Goal: Check status: Check status

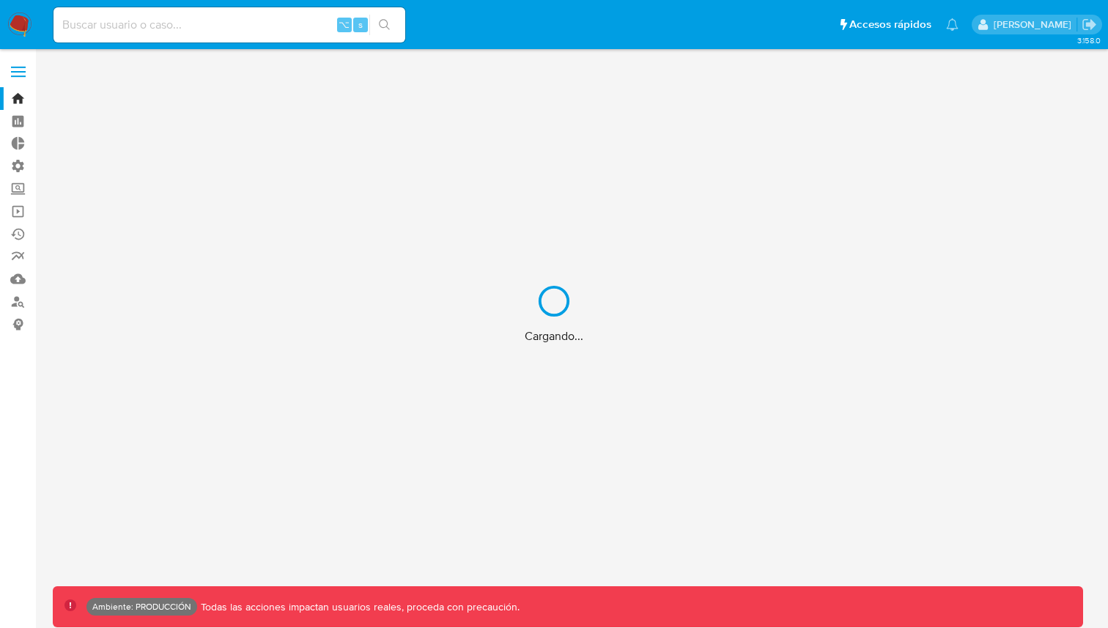
click at [125, 32] on div "Cargando..." at bounding box center [554, 314] width 1108 height 628
click at [108, 27] on div "Cargando..." at bounding box center [554, 314] width 1108 height 628
click at [98, 26] on div "Cargando..." at bounding box center [554, 314] width 1108 height 628
click at [111, 19] on div "Cargando..." at bounding box center [554, 314] width 1108 height 628
click at [121, 21] on div "Cargando..." at bounding box center [554, 314] width 1108 height 628
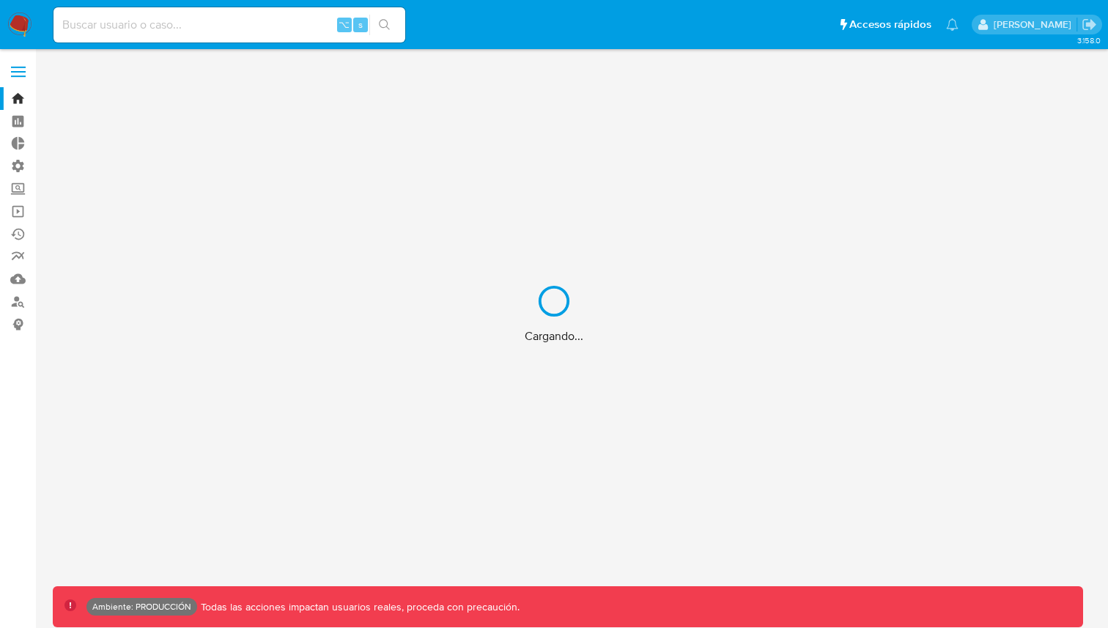
click at [125, 23] on div "Cargando..." at bounding box center [554, 314] width 1108 height 628
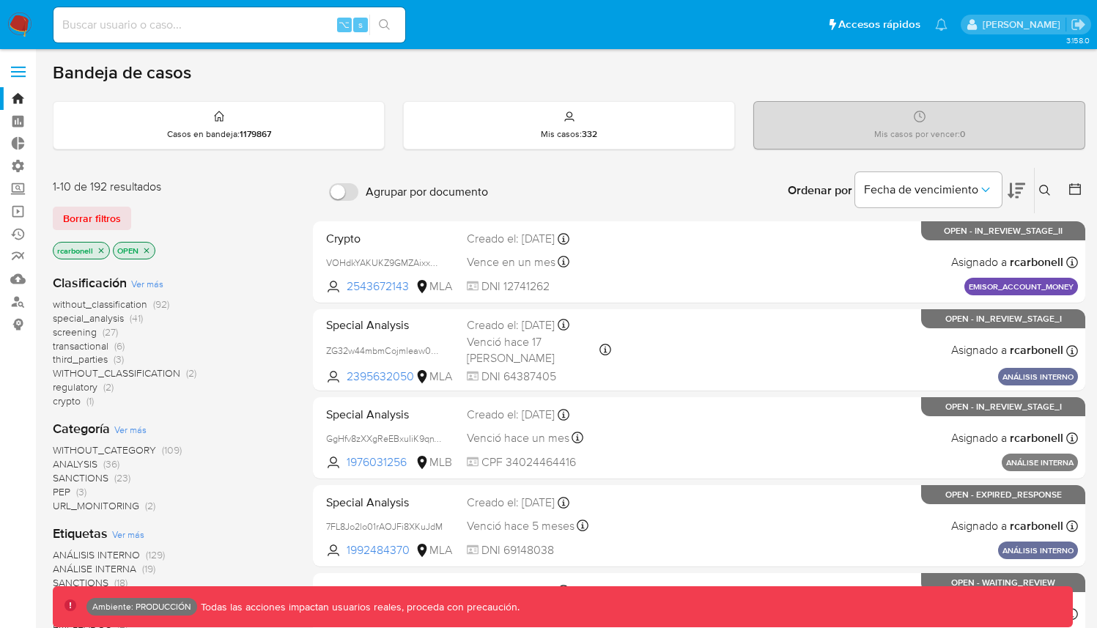
click at [125, 23] on input at bounding box center [229, 24] width 352 height 19
paste input "2294392526"
type input "2294392526"
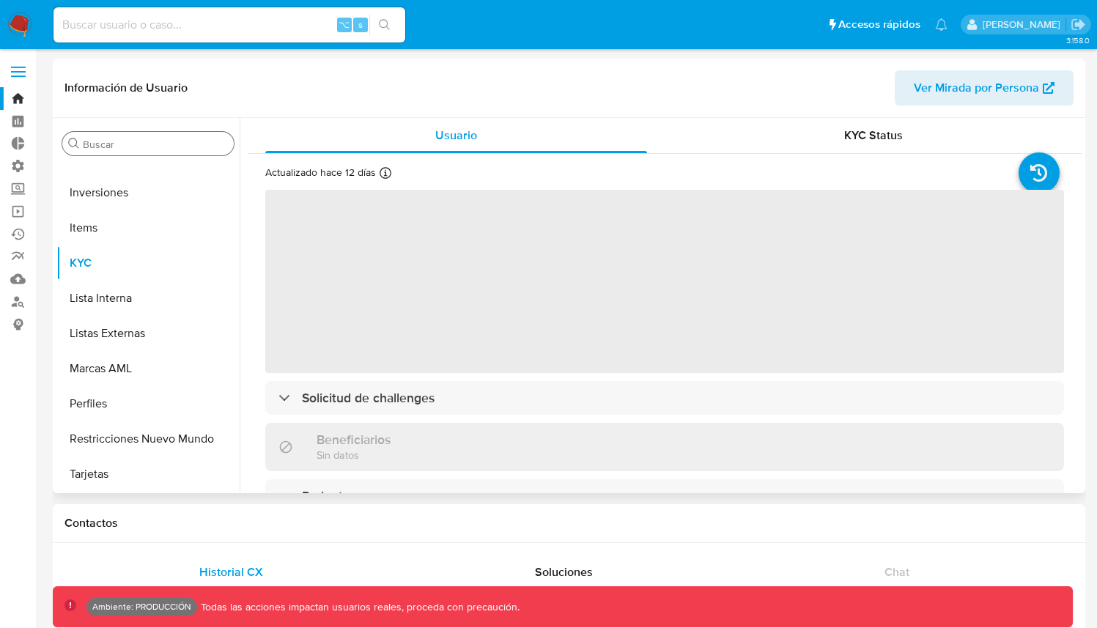
click at [121, 142] on input "Buscar" at bounding box center [155, 144] width 145 height 13
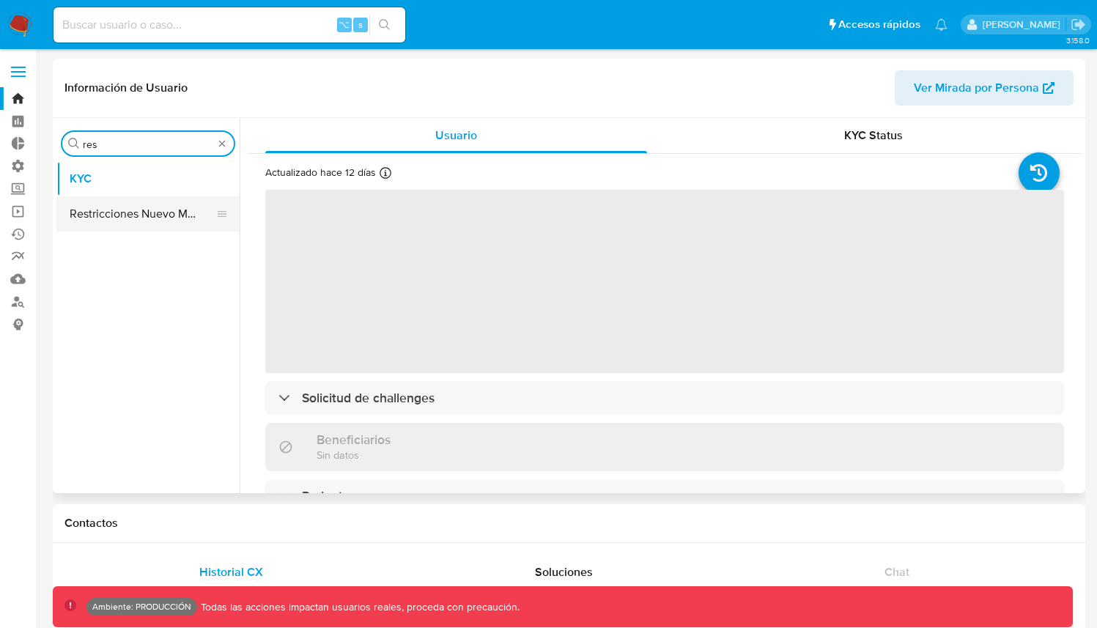
type input "res"
click at [122, 220] on button "Restricciones Nuevo Mundo" at bounding box center [141, 213] width 171 height 35
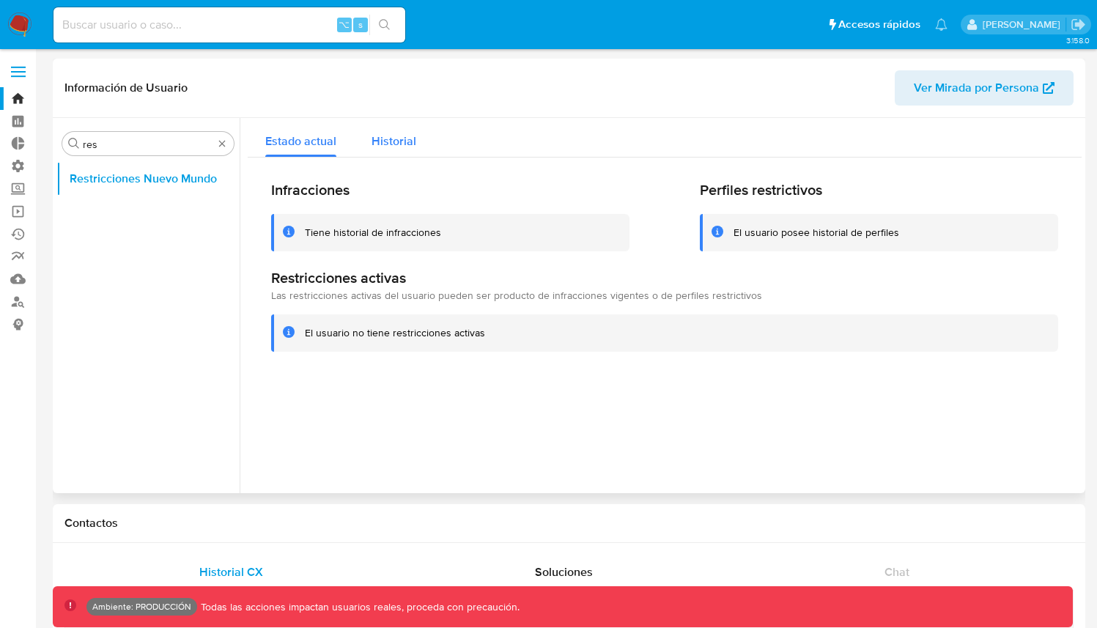
click at [383, 137] on span "Historial" at bounding box center [394, 141] width 45 height 17
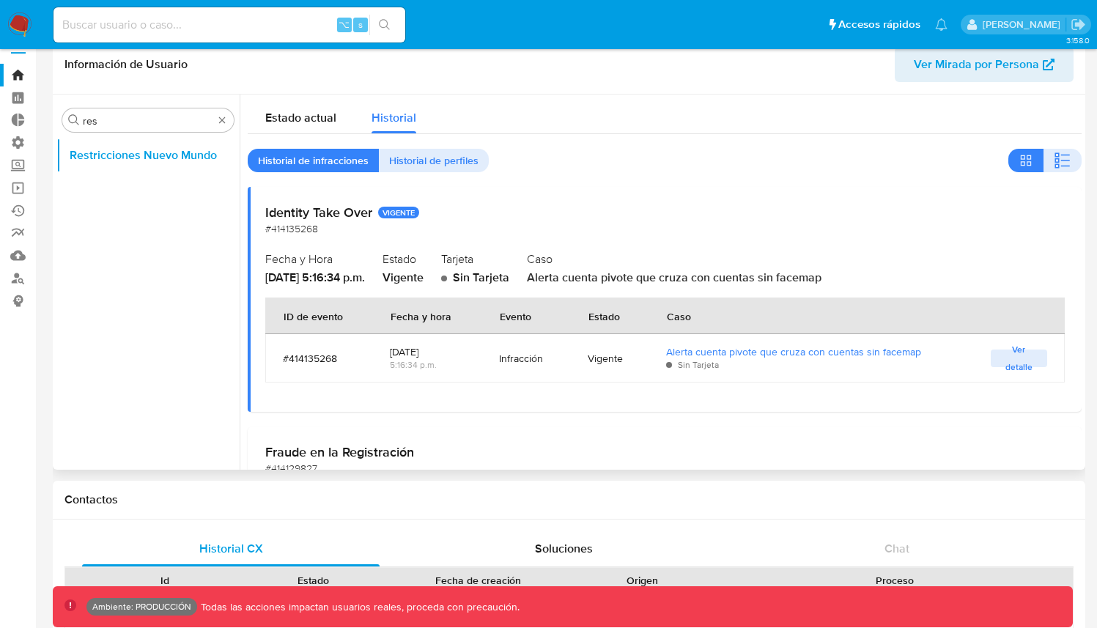
select select "10"
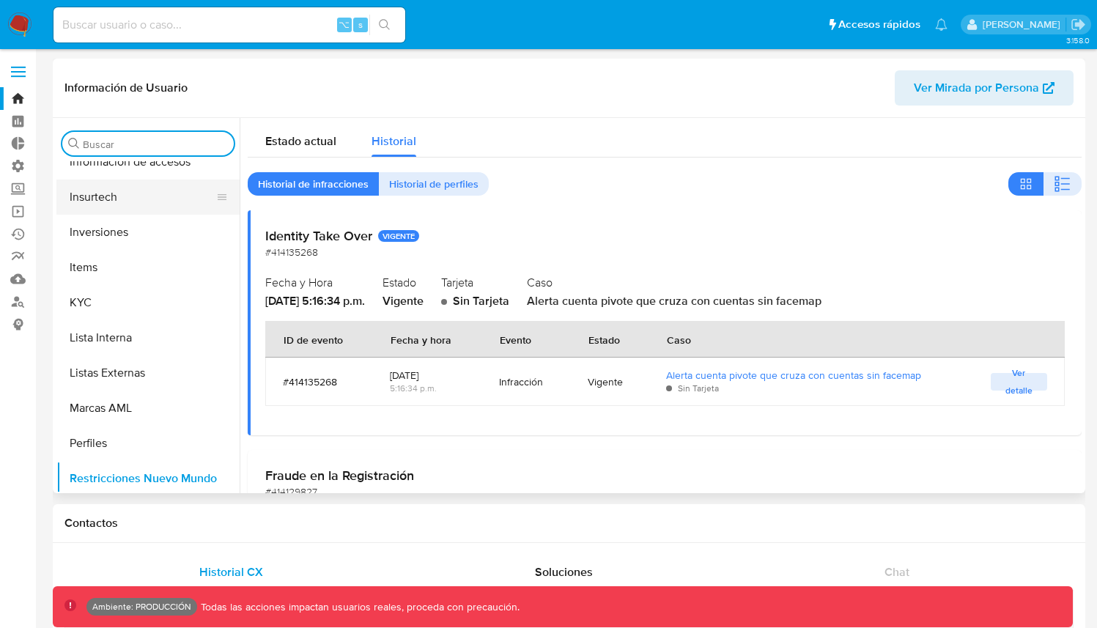
scroll to position [661, 0]
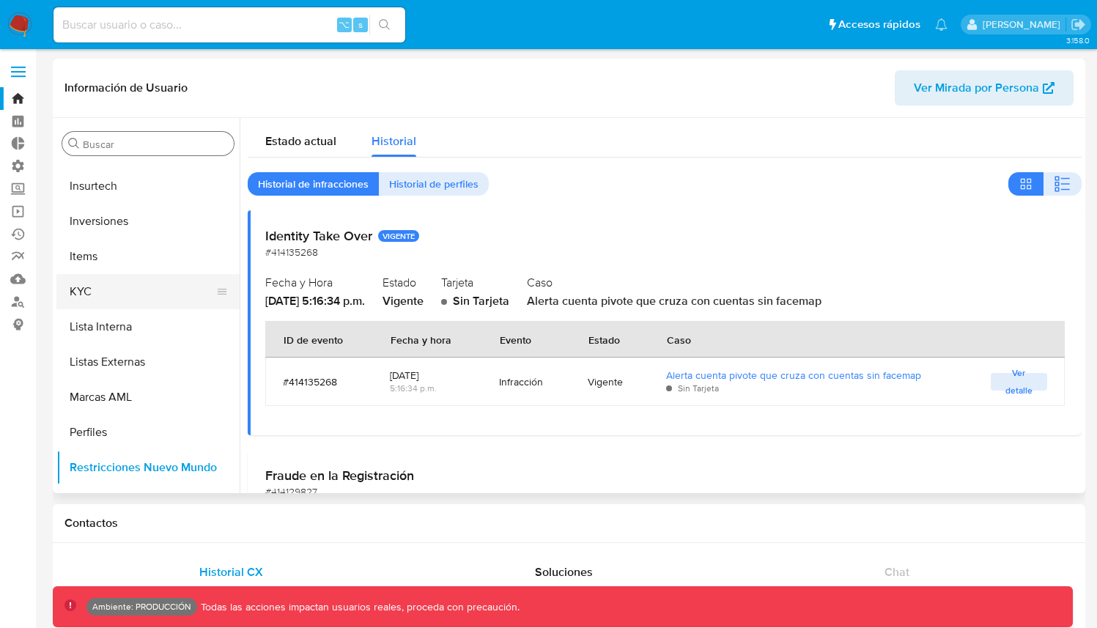
click at [121, 295] on button "KYC" at bounding box center [141, 291] width 171 height 35
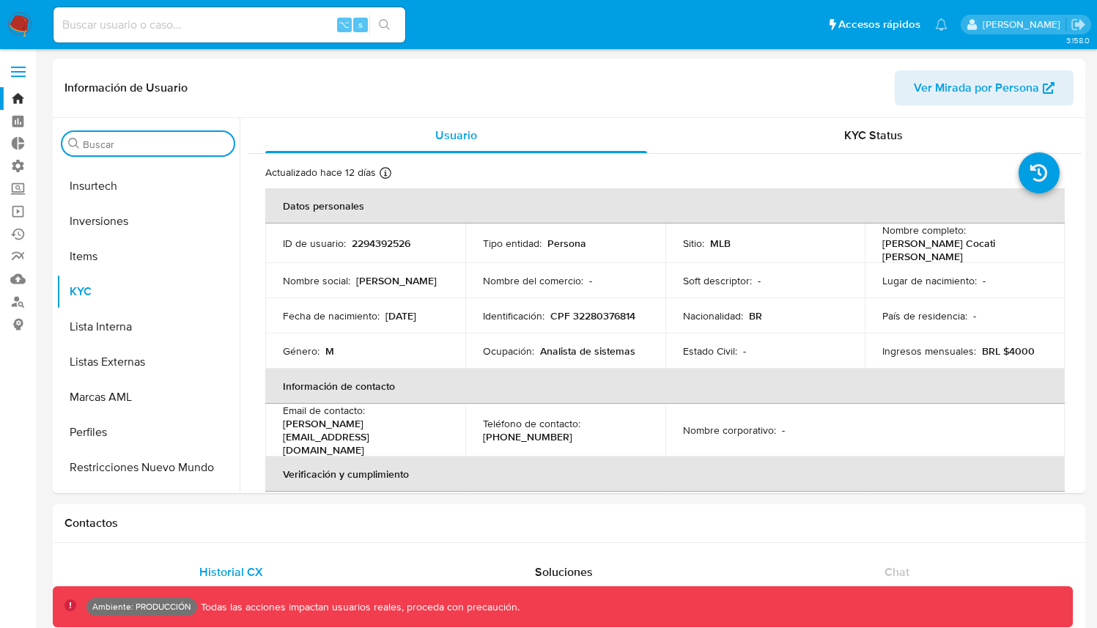
click at [147, 144] on input "Buscar" at bounding box center [155, 144] width 145 height 13
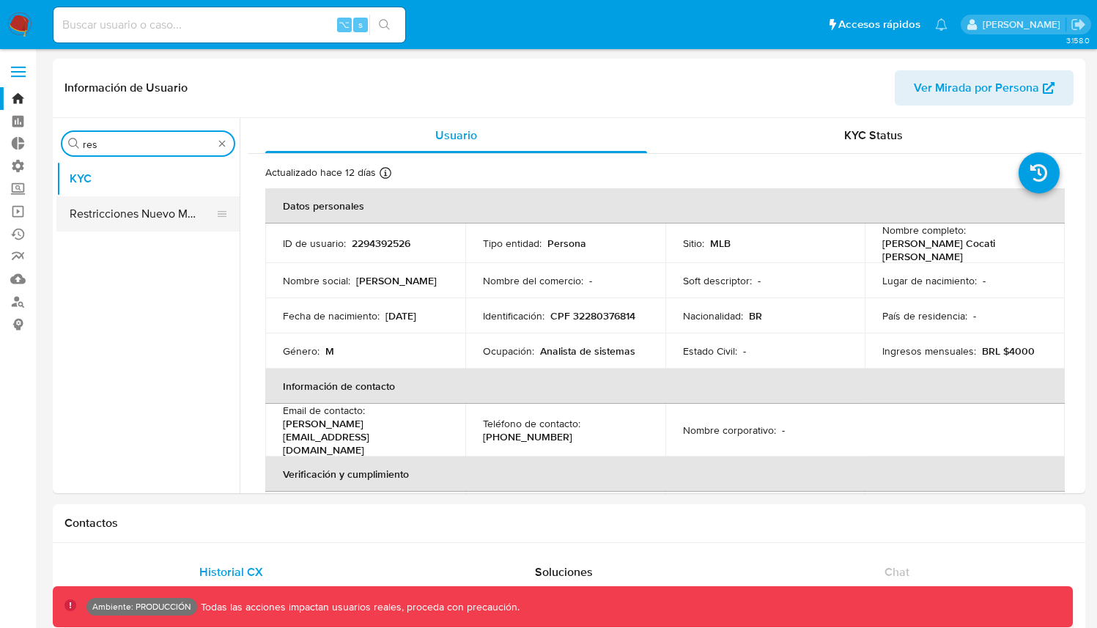
type input "res"
click at [151, 209] on button "Restricciones Nuevo Mundo" at bounding box center [141, 213] width 171 height 35
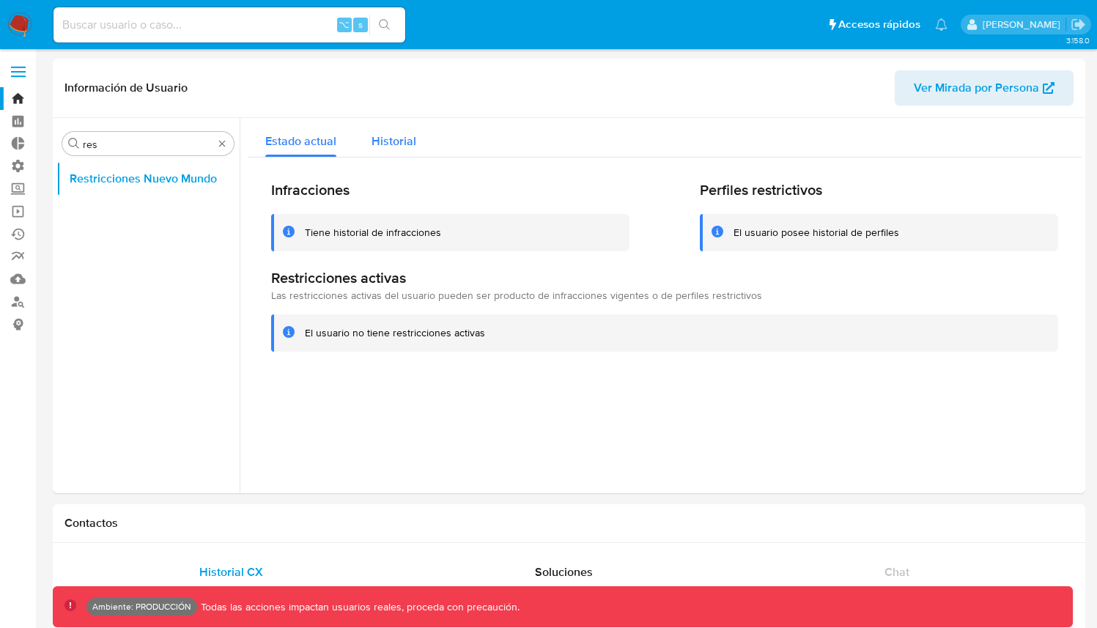
click at [407, 137] on span "Historial" at bounding box center [394, 141] width 45 height 17
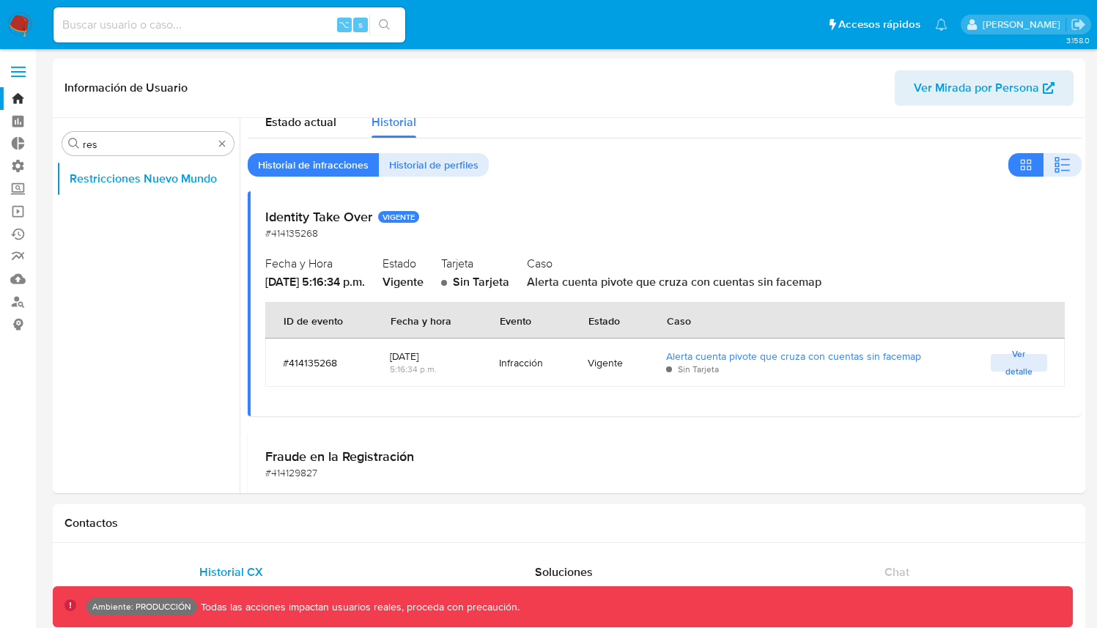
scroll to position [29, 0]
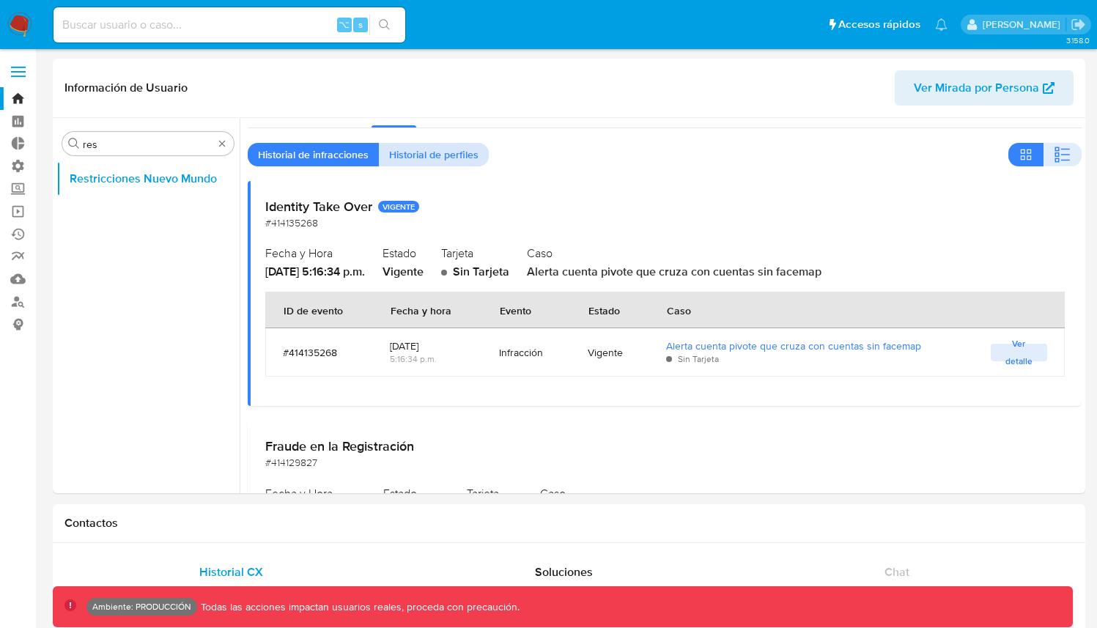
click at [458, 149] on span "Historial de perfiles" at bounding box center [433, 154] width 89 height 21
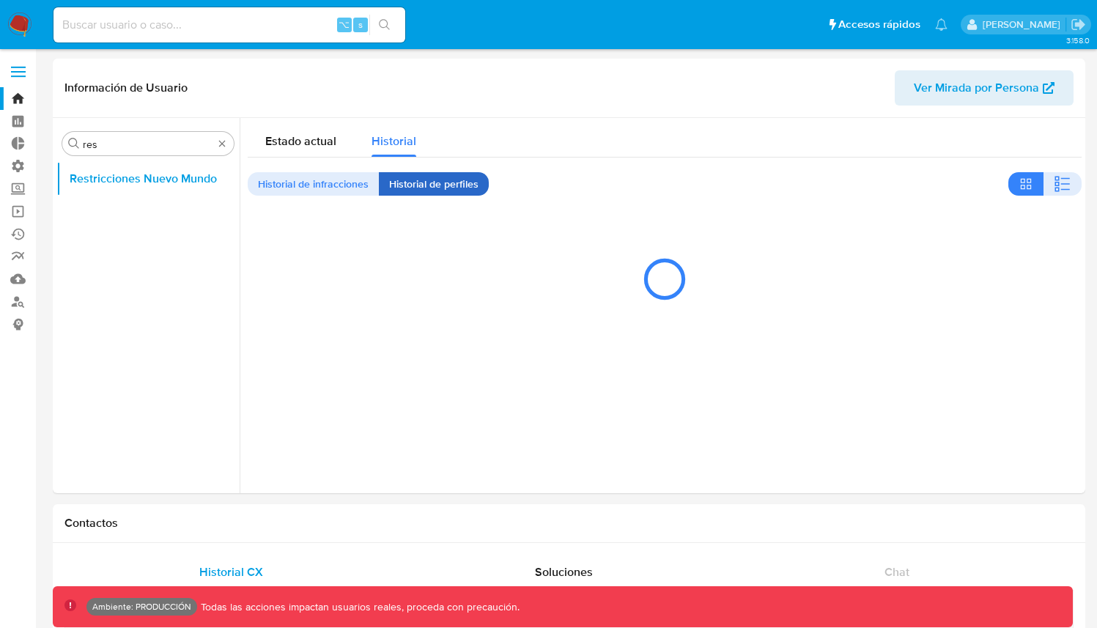
scroll to position [0, 0]
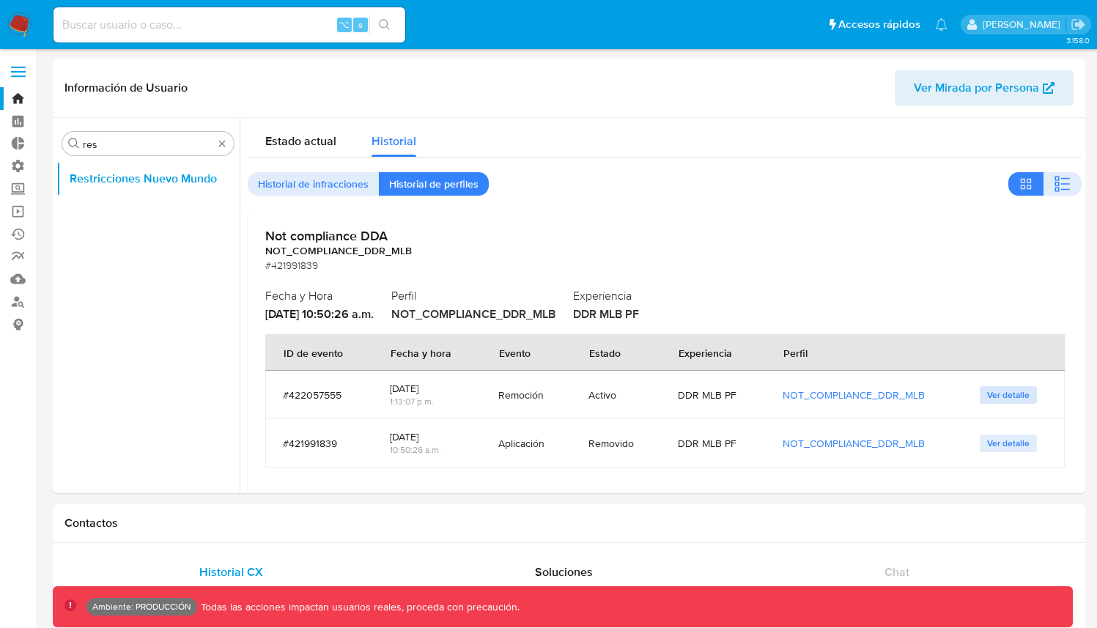
click at [987, 392] on span "Ver detalle" at bounding box center [1008, 395] width 43 height 15
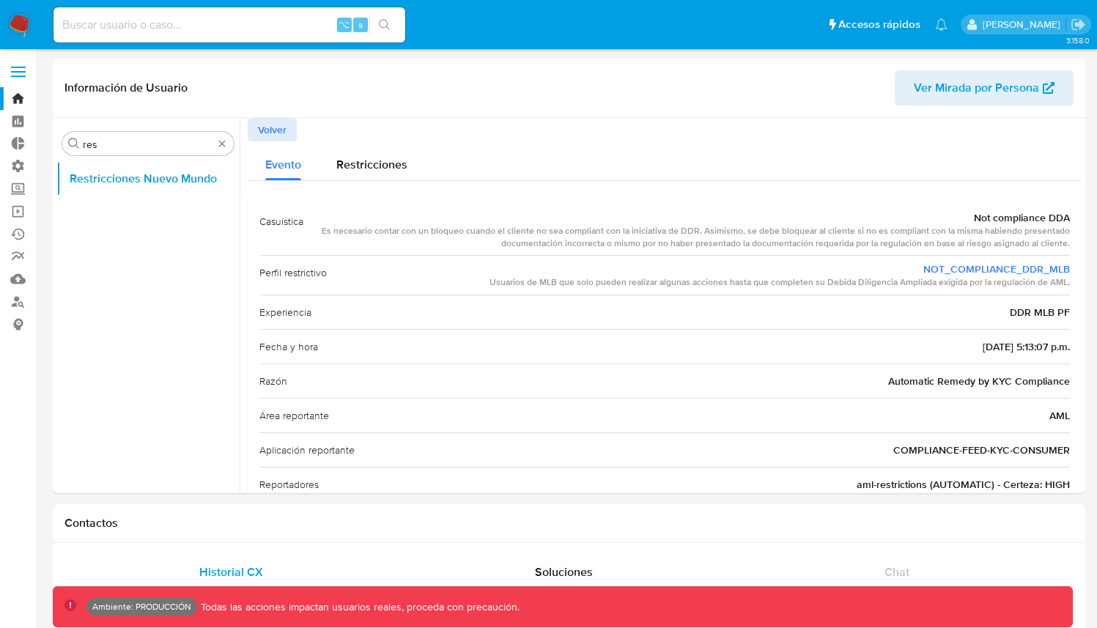
click at [287, 130] on button "Volver" at bounding box center [272, 129] width 49 height 23
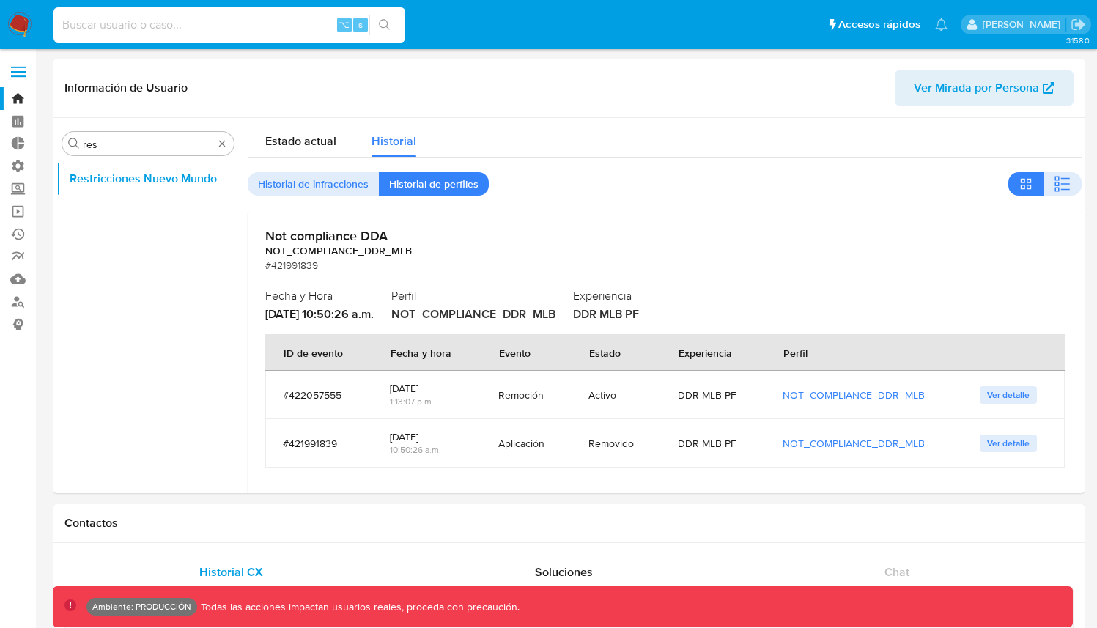
click at [295, 26] on input at bounding box center [229, 24] width 352 height 19
paste input "473332651"
type input "473332651"
click at [404, 35] on div "473332651 ⌥ s" at bounding box center [229, 24] width 352 height 35
click at [399, 32] on button "search-icon" at bounding box center [384, 25] width 30 height 21
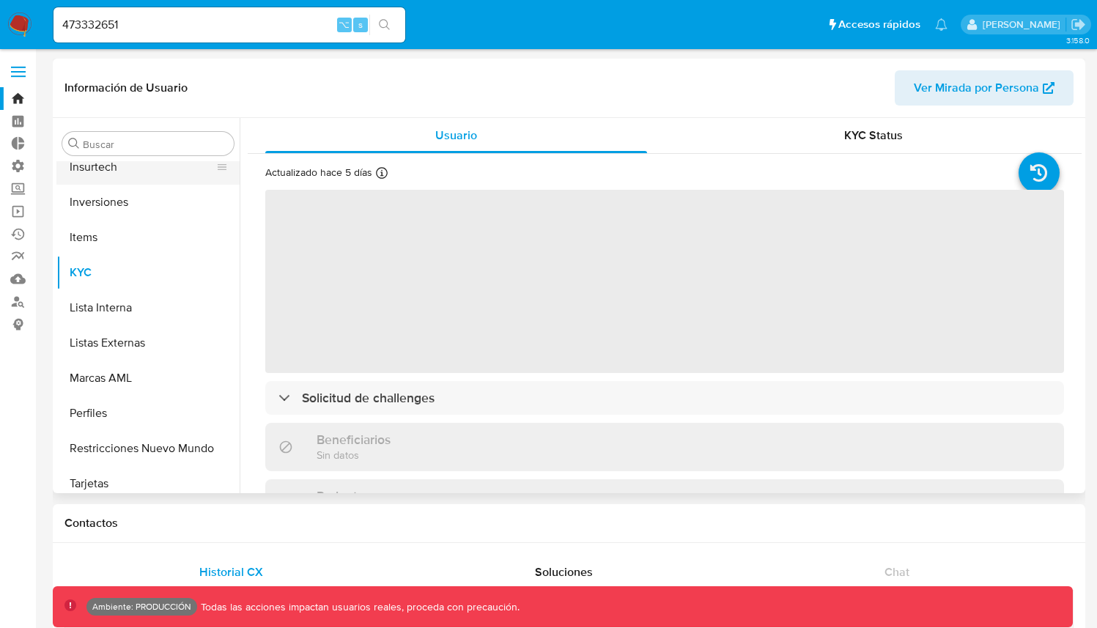
scroll to position [690, 0]
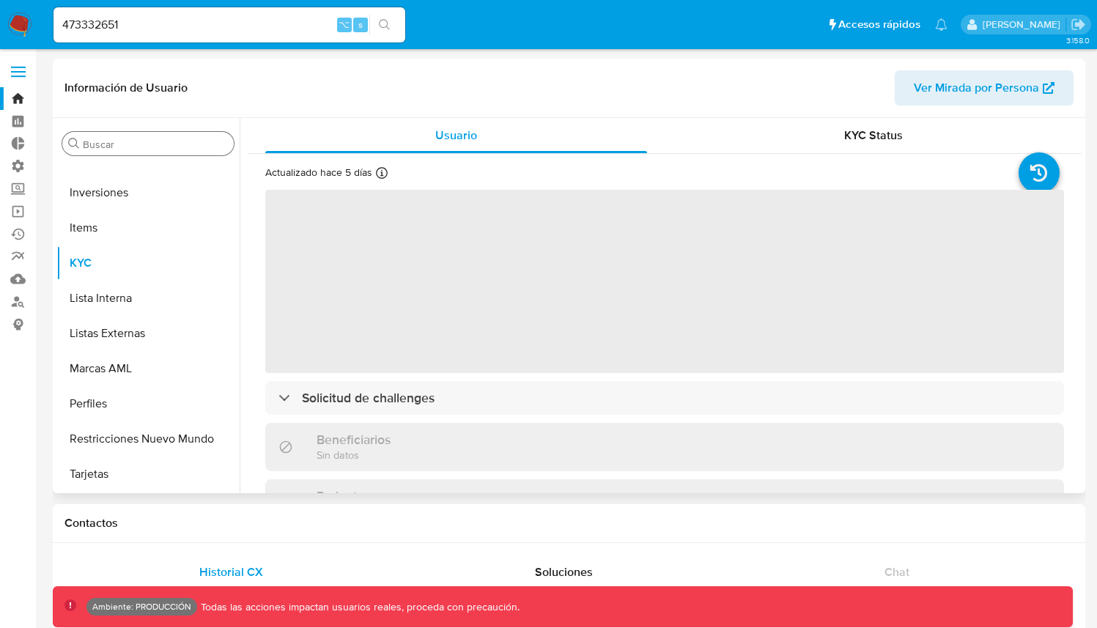
click at [171, 147] on input "Buscar" at bounding box center [155, 144] width 145 height 13
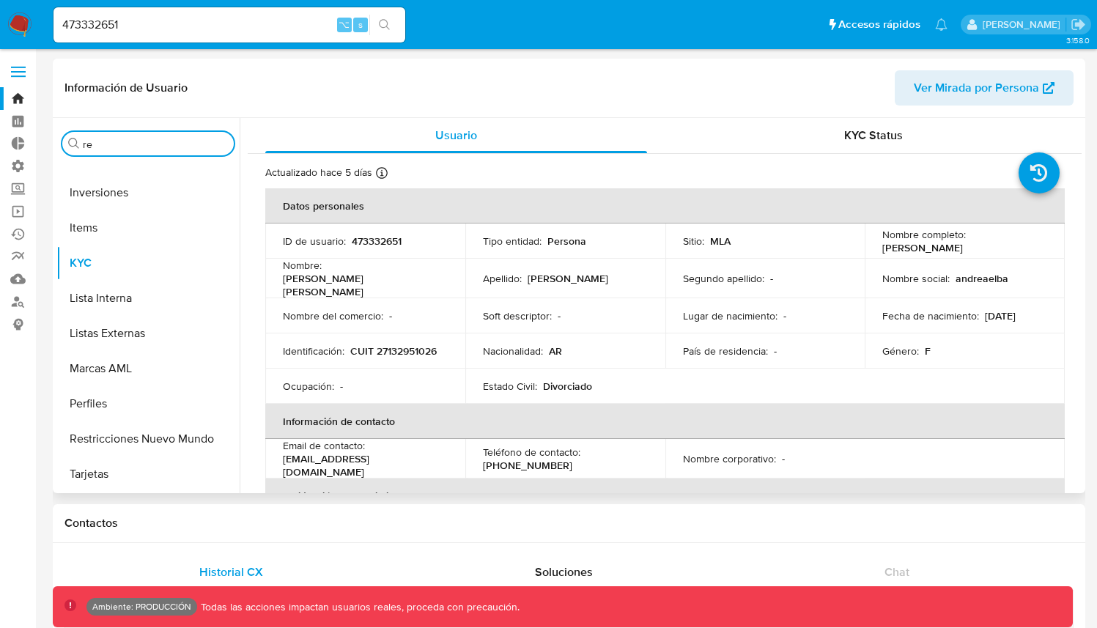
scroll to position [0, 0]
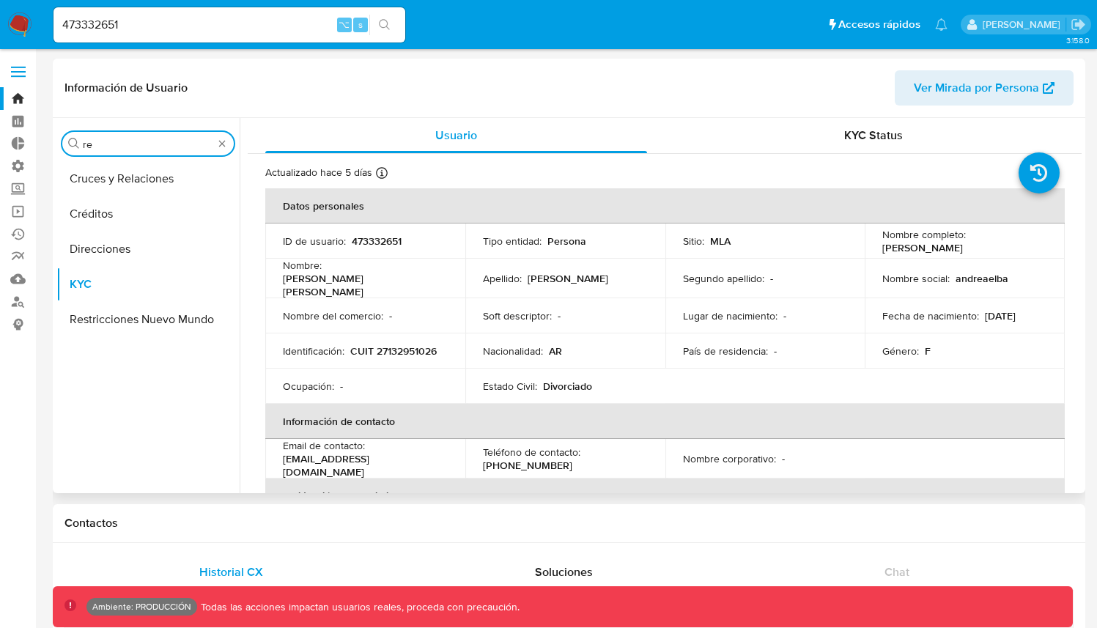
type input "res"
select select "10"
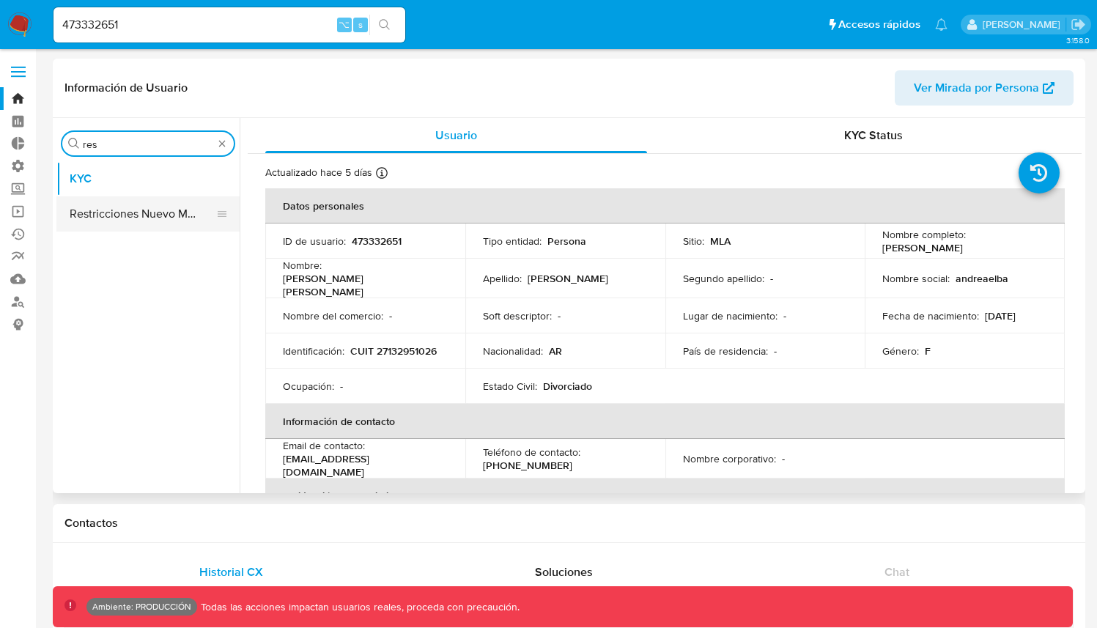
type input "res"
click at [136, 217] on button "Restricciones Nuevo Mundo" at bounding box center [141, 213] width 171 height 35
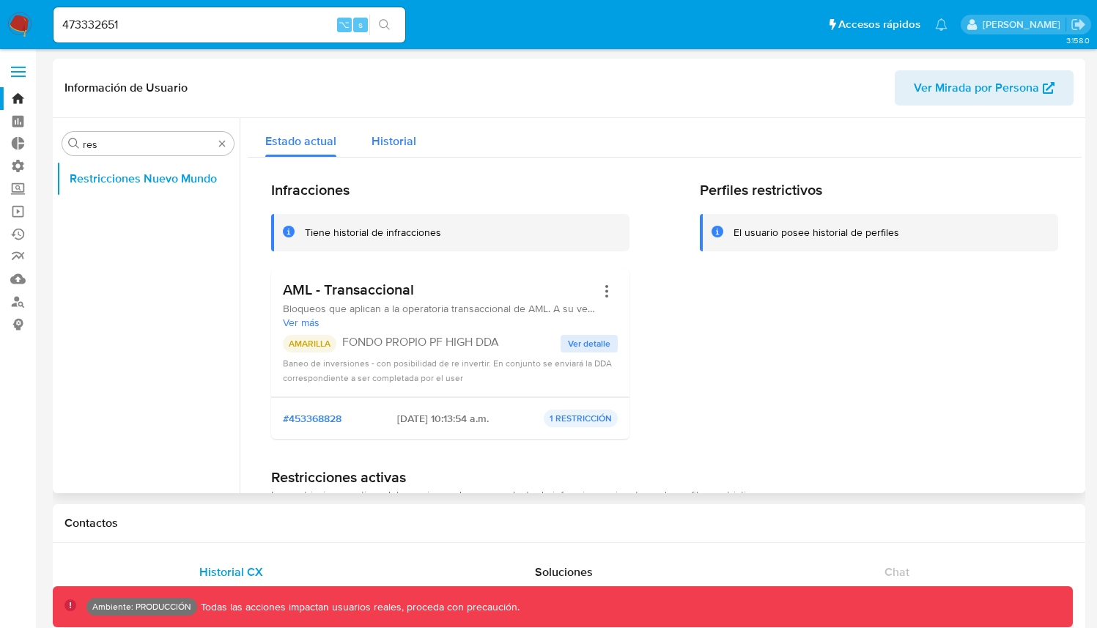
click at [417, 147] on button "Historial" at bounding box center [394, 137] width 80 height 39
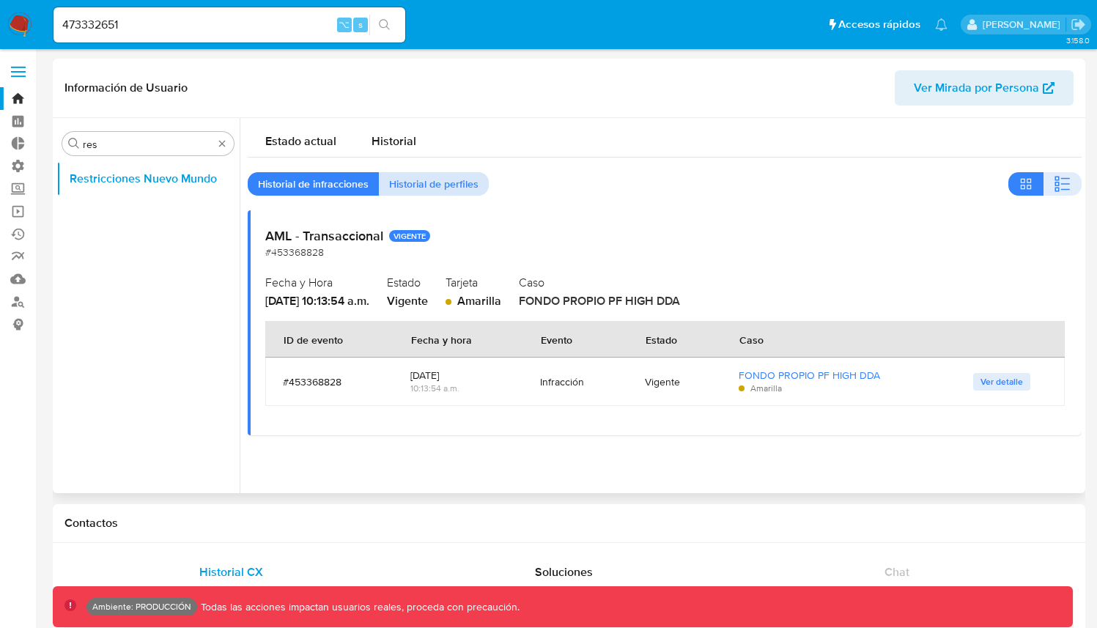
click at [429, 182] on span "Historial de perfiles" at bounding box center [433, 184] width 89 height 21
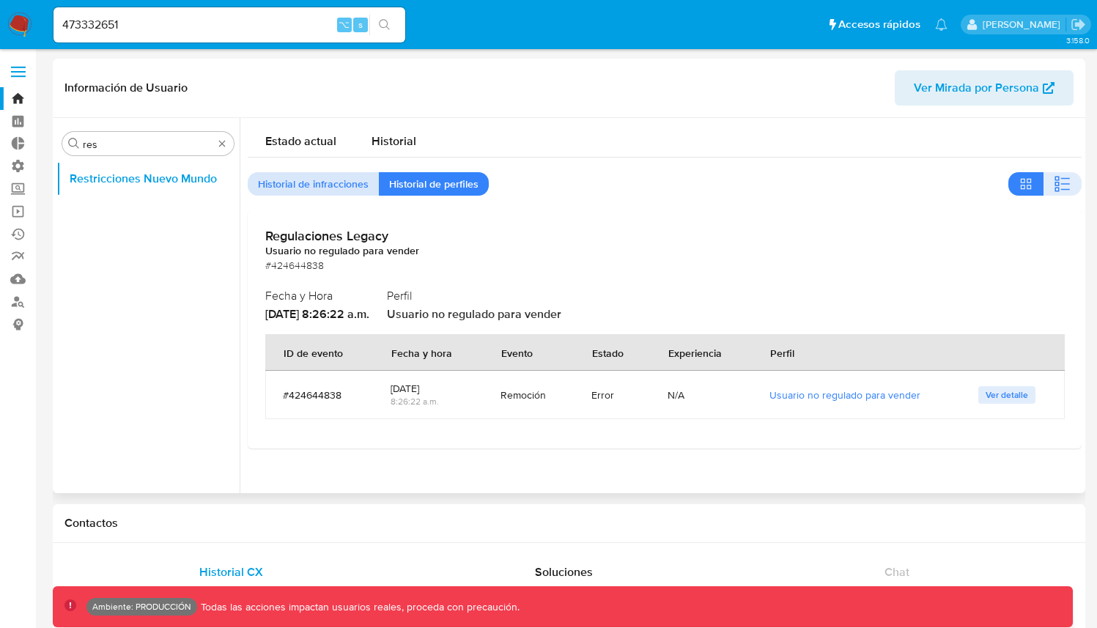
click at [323, 186] on span "Historial de infracciones" at bounding box center [313, 184] width 111 height 21
